Goal: Transaction & Acquisition: Obtain resource

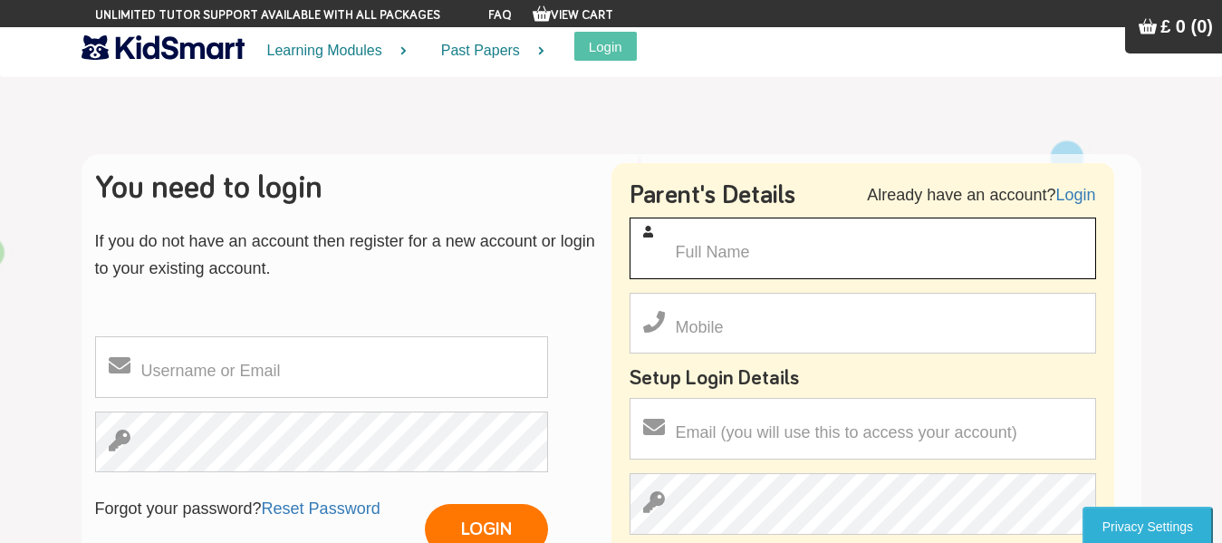
click at [746, 265] on input "text" at bounding box center [863, 248] width 466 height 62
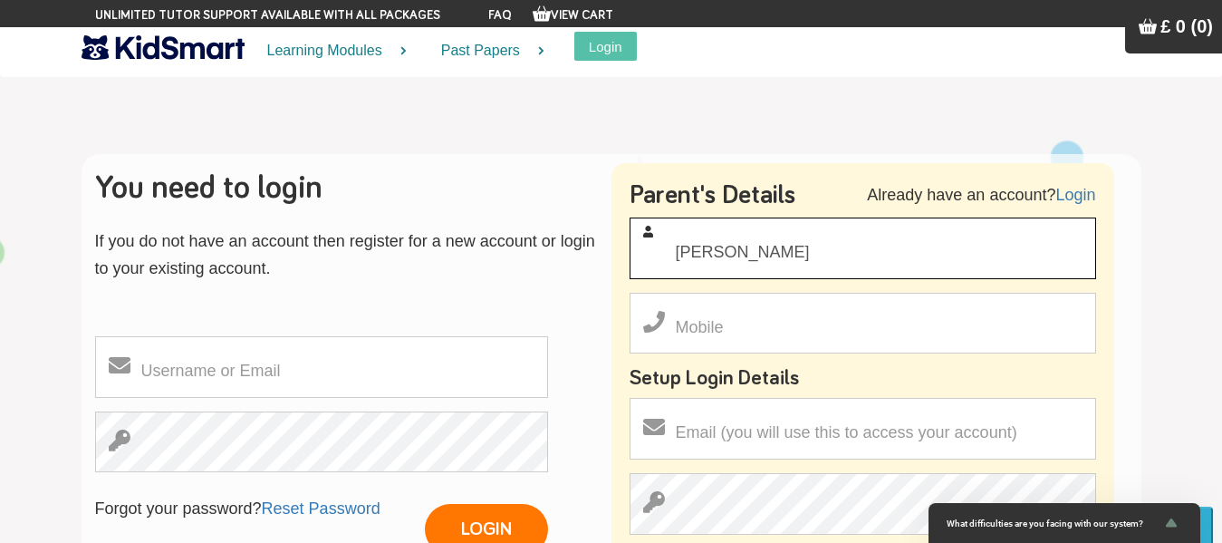
type input "[PERSON_NAME]"
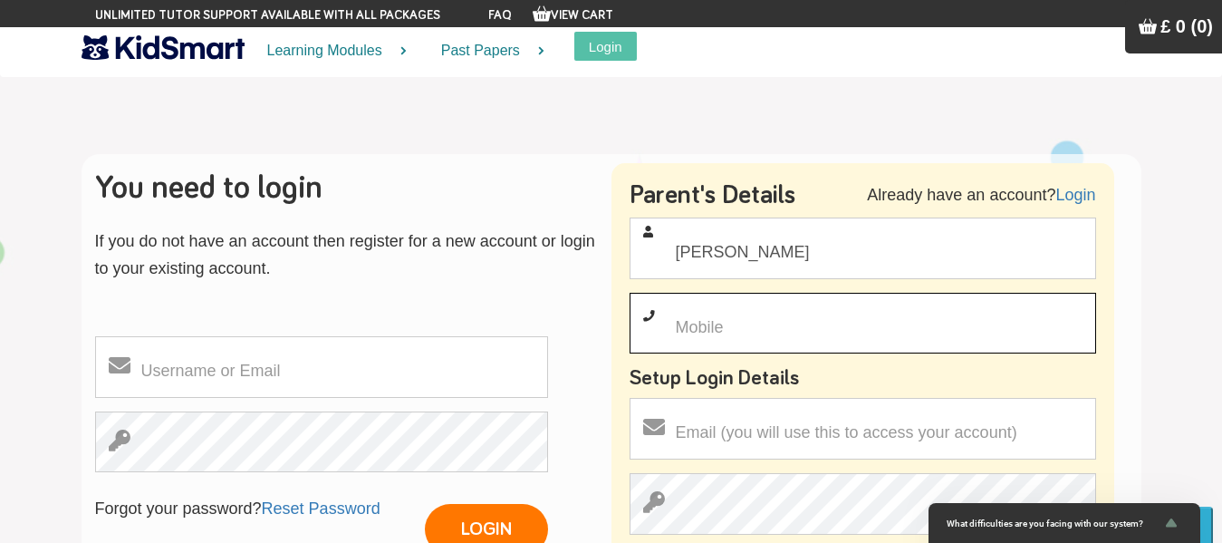
click at [734, 331] on input "text" at bounding box center [863, 324] width 466 height 62
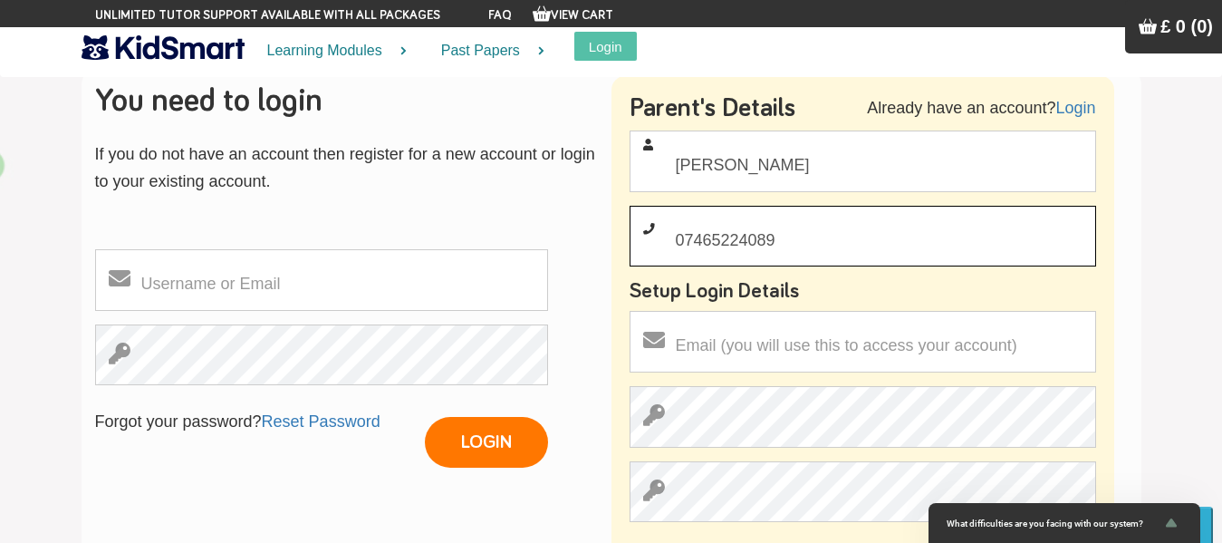
scroll to position [91, 0]
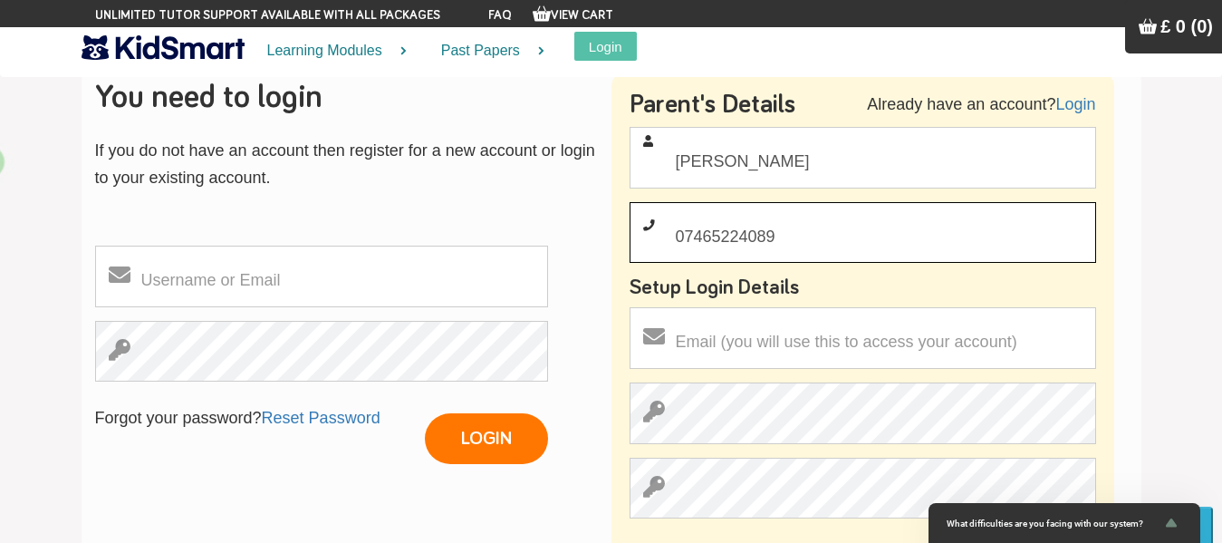
type input "07465224089"
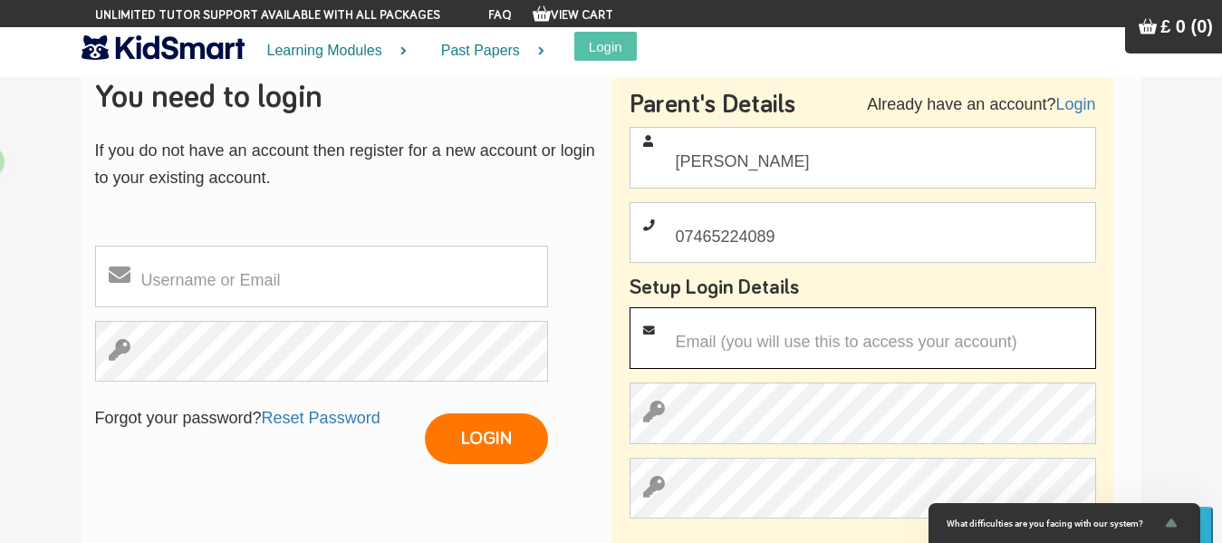
click at [737, 352] on input "email" at bounding box center [863, 338] width 466 height 62
type input "[EMAIL_ADDRESS][DOMAIN_NAME]"
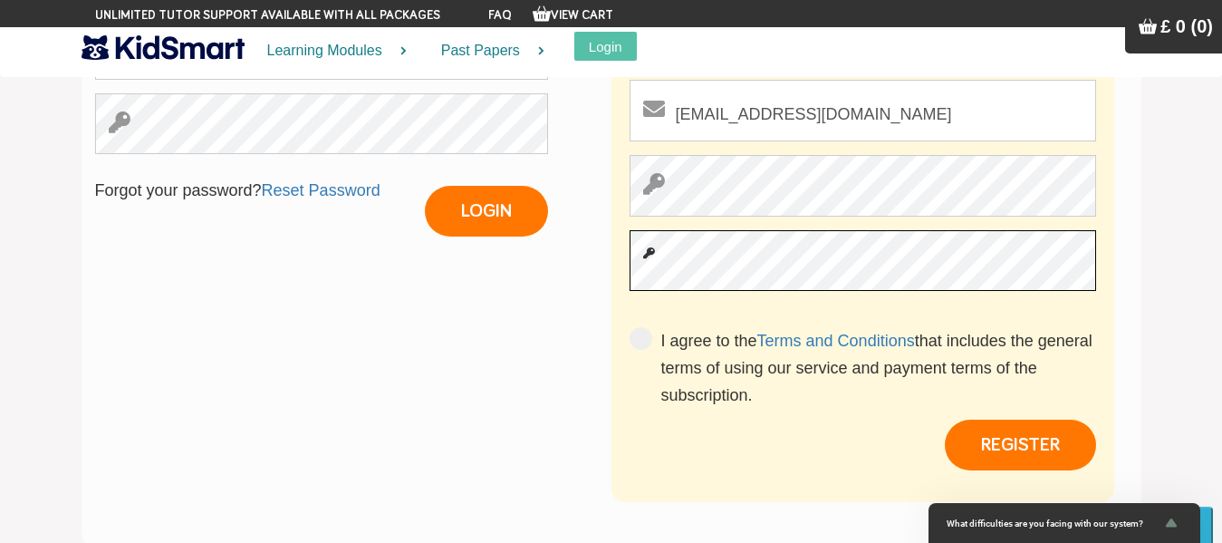
scroll to position [362, 0]
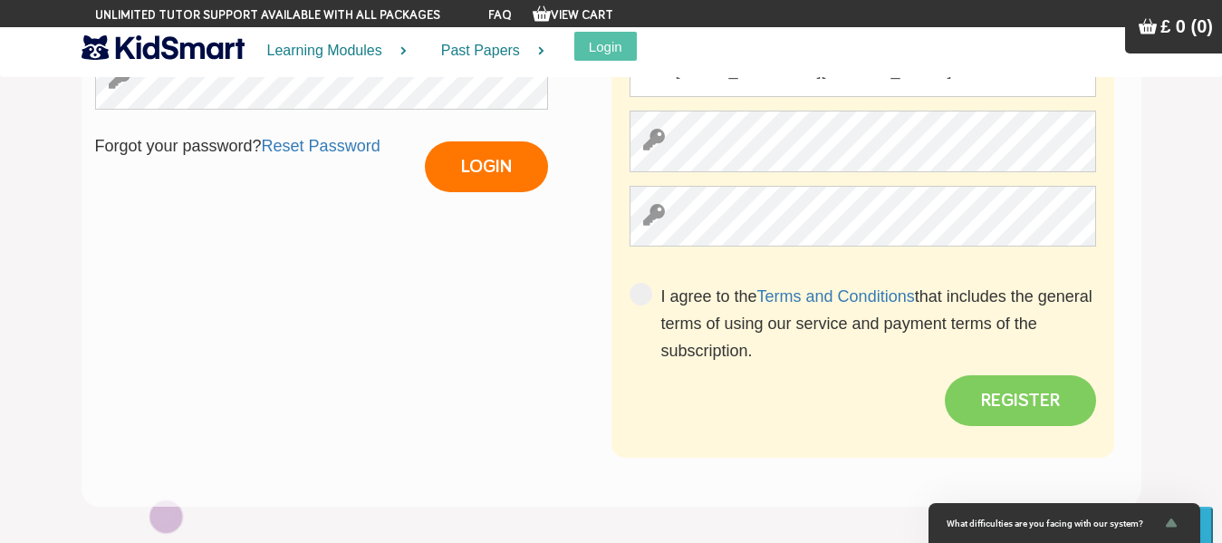
click at [1020, 417] on button "REGISTER" at bounding box center [1020, 400] width 151 height 51
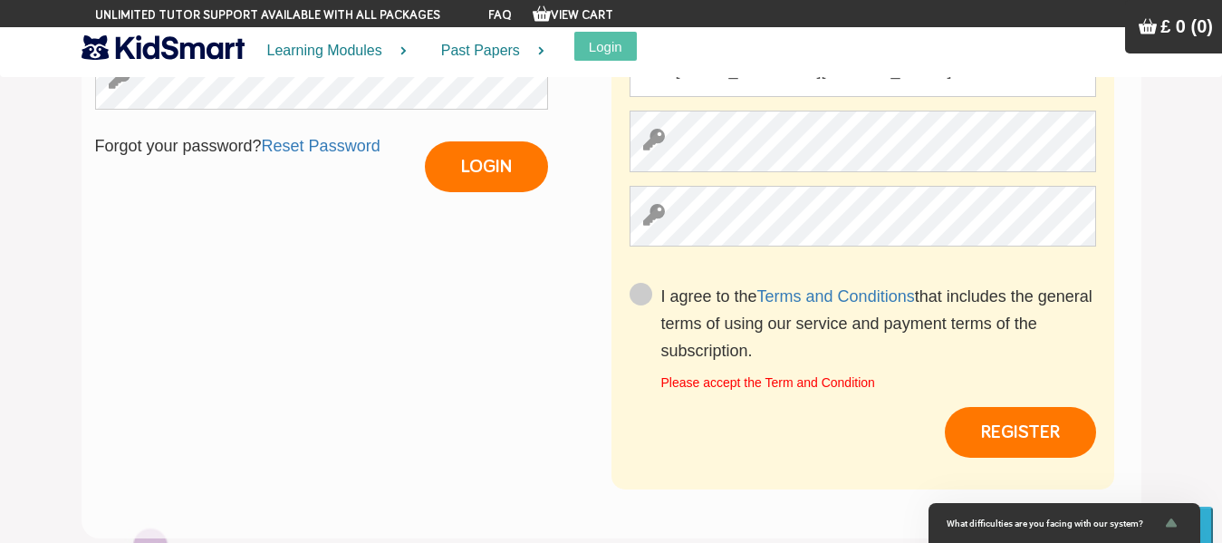
click at [642, 298] on span at bounding box center [641, 294] width 23 height 23
click at [661, 377] on input "I agree to the Terms and Conditions that includes the general terms of using ou…" at bounding box center [661, 377] width 0 height 0
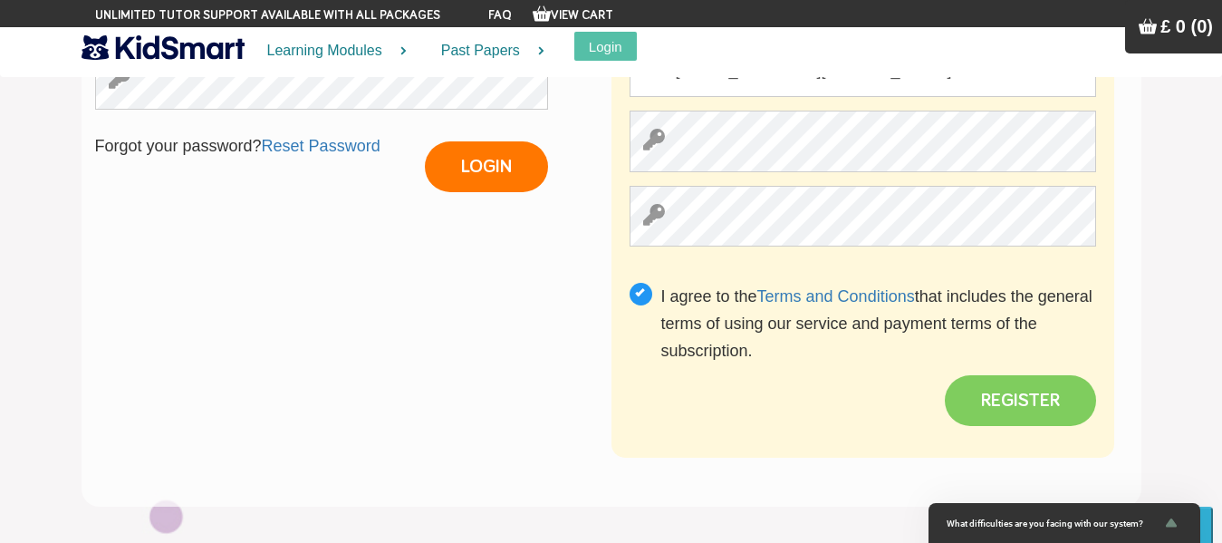
click at [1028, 407] on button "REGISTER" at bounding box center [1020, 400] width 151 height 51
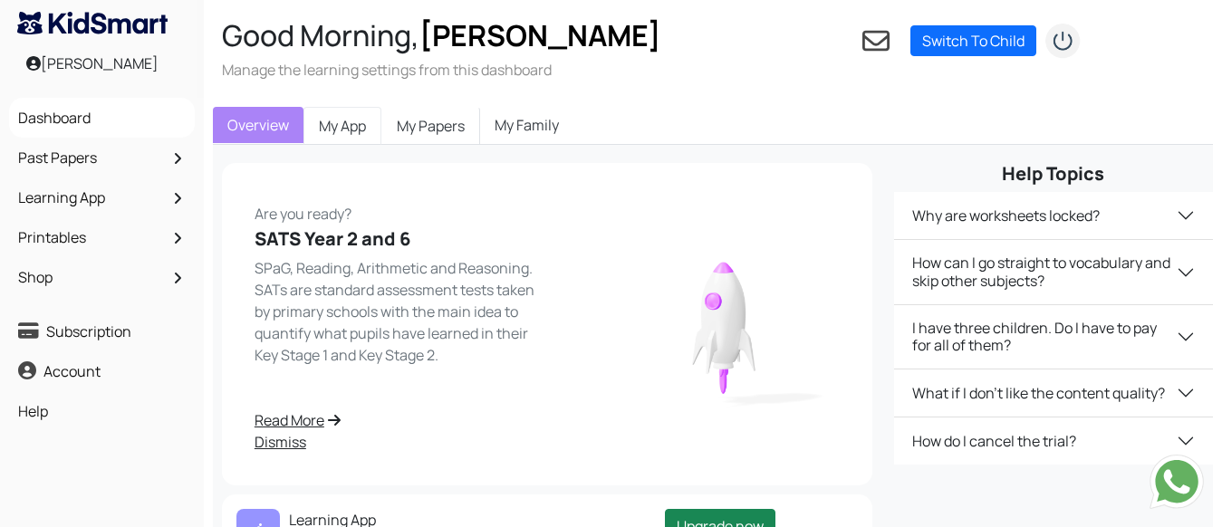
click at [362, 119] on link "My App" at bounding box center [342, 126] width 78 height 38
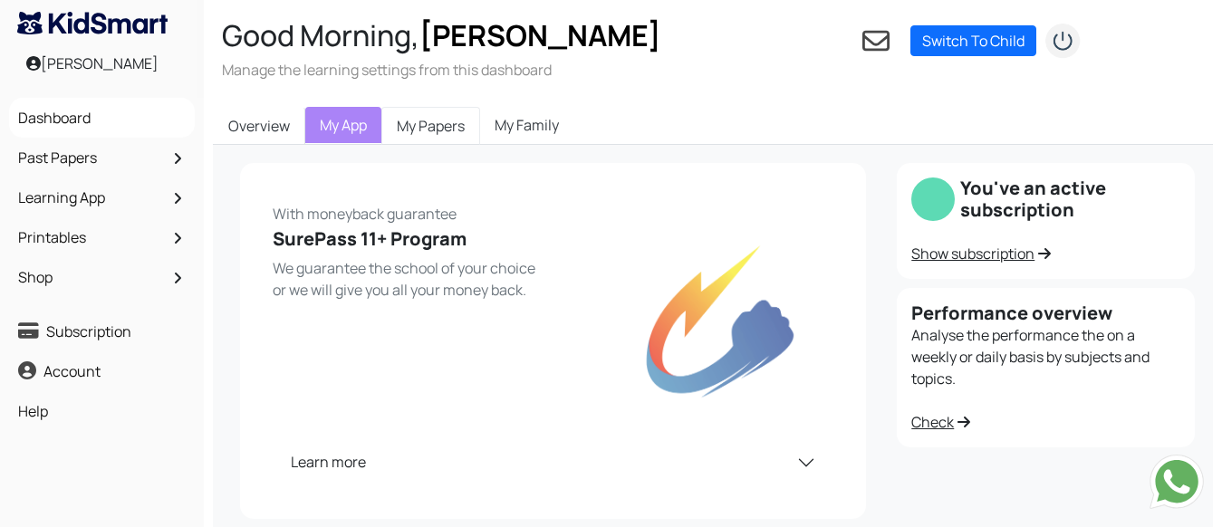
click at [438, 130] on link "My Papers" at bounding box center [430, 126] width 99 height 38
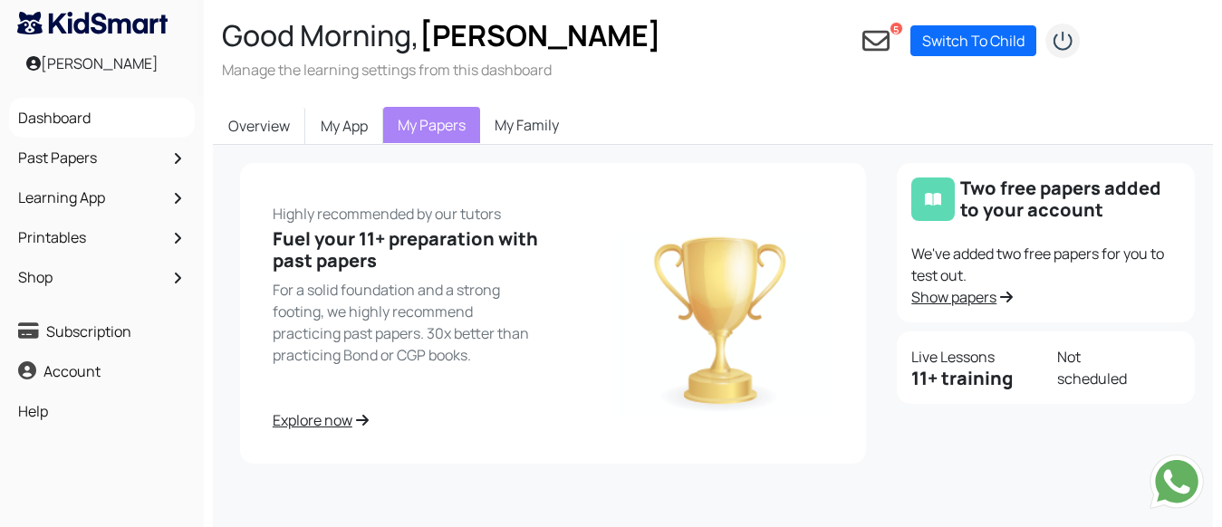
click at [517, 126] on link "My Family" at bounding box center [526, 125] width 93 height 36
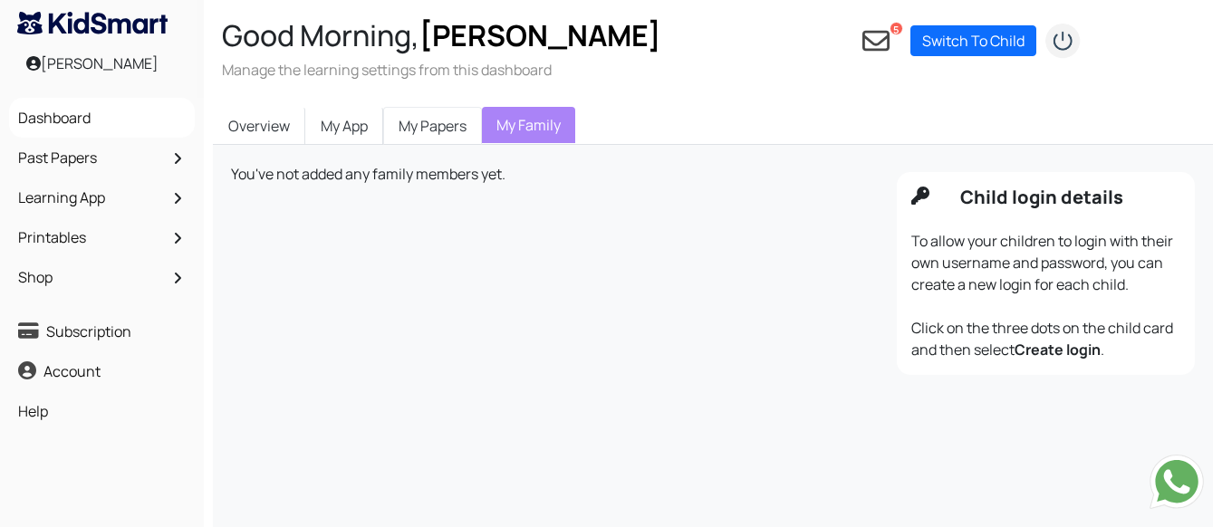
click at [447, 121] on link "My Papers" at bounding box center [432, 126] width 99 height 38
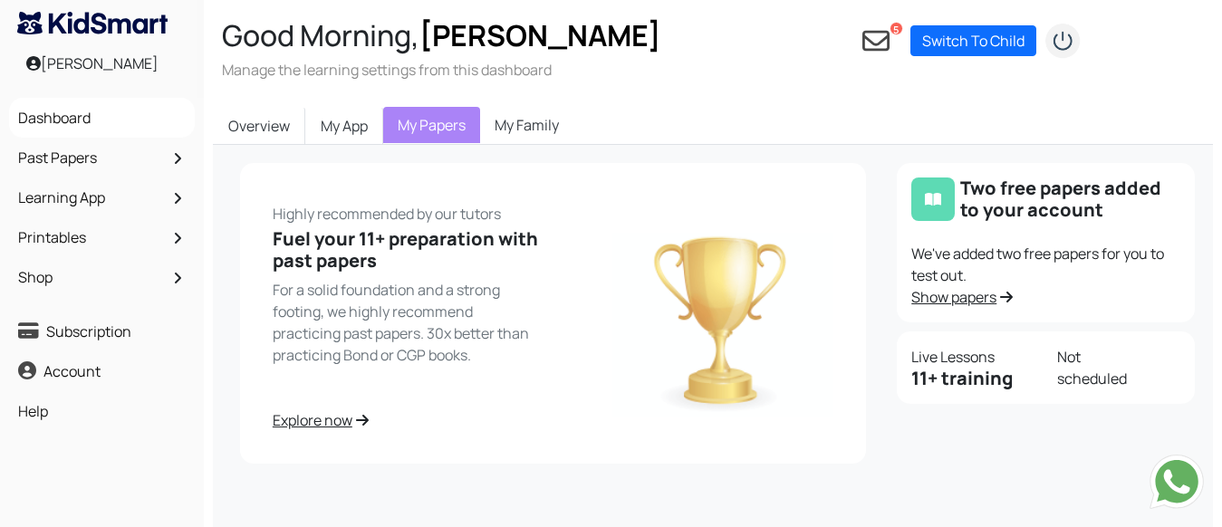
click at [324, 419] on link "Explore now" at bounding box center [408, 420] width 270 height 22
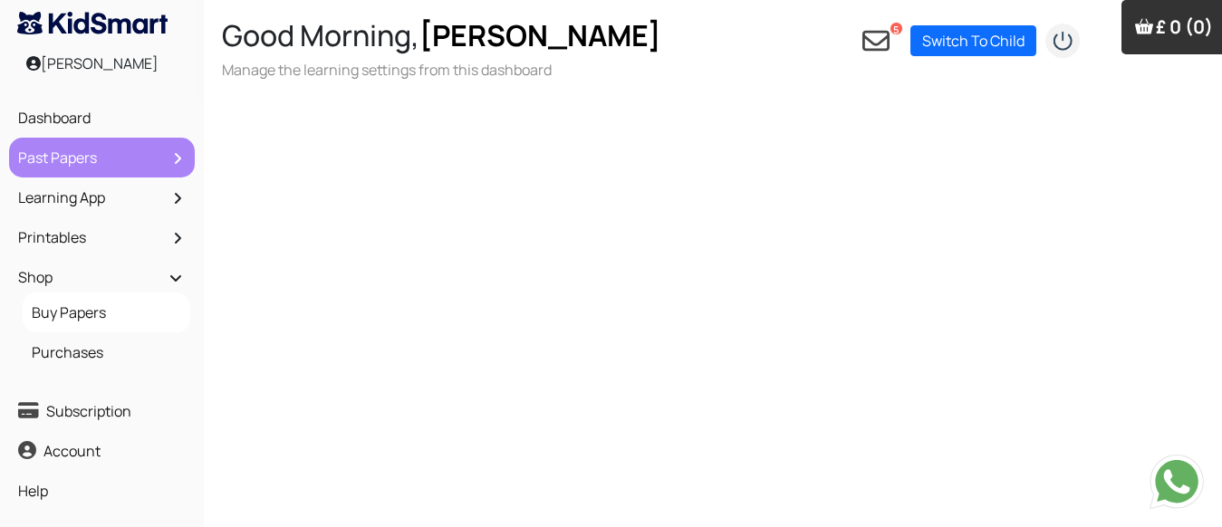
click at [115, 157] on link "Past Papers" at bounding box center [102, 157] width 177 height 31
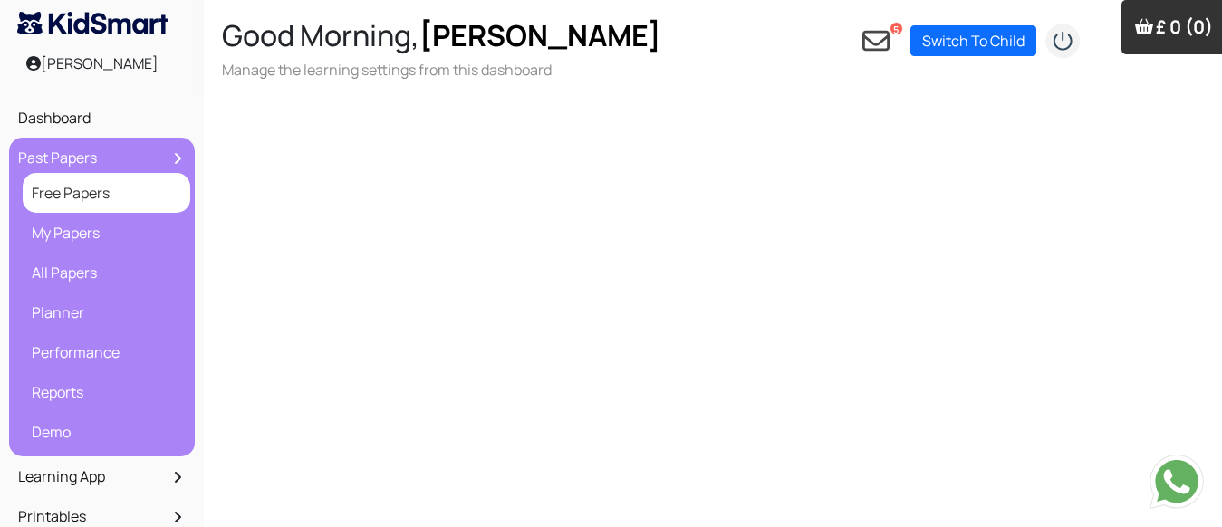
click at [107, 198] on link "Free Papers" at bounding box center [106, 193] width 159 height 31
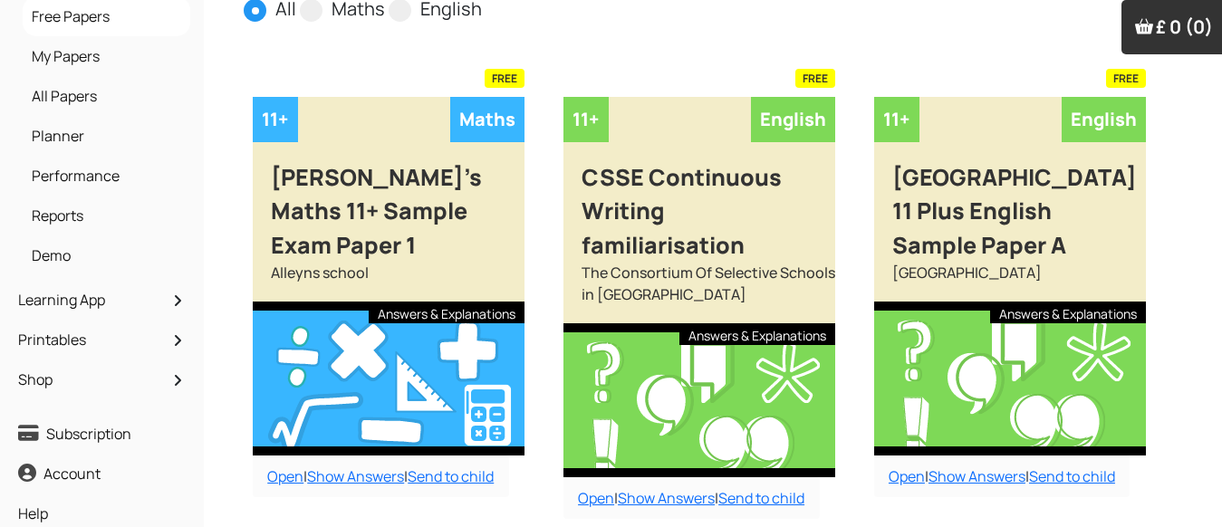
scroll to position [181, 0]
